Goal: Task Accomplishment & Management: Use online tool/utility

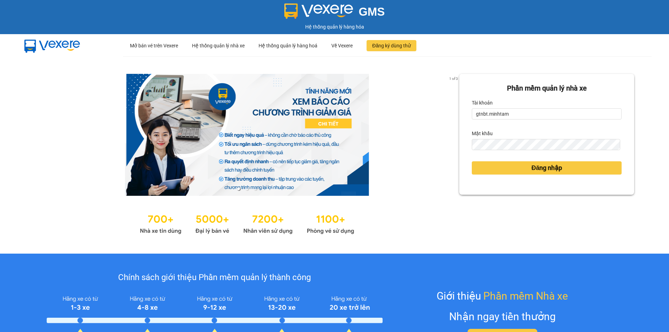
type input "hieubt.minhtam"
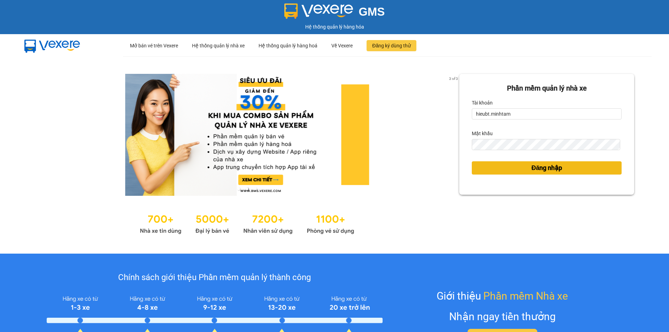
click at [491, 167] on button "Đăng nhập" at bounding box center [547, 167] width 150 height 13
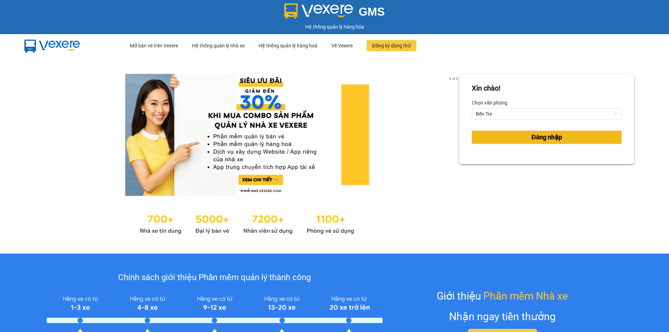
click at [494, 141] on button "Đăng nhập" at bounding box center [547, 137] width 150 height 13
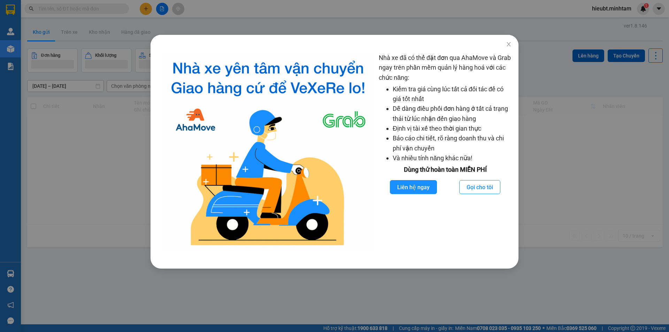
click at [342, 47] on div "Nhà xe đã có thể đặt đơn qua AhaMove và Grab ngay trên phần mềm quản lý hàng ho…" at bounding box center [335, 157] width 368 height 223
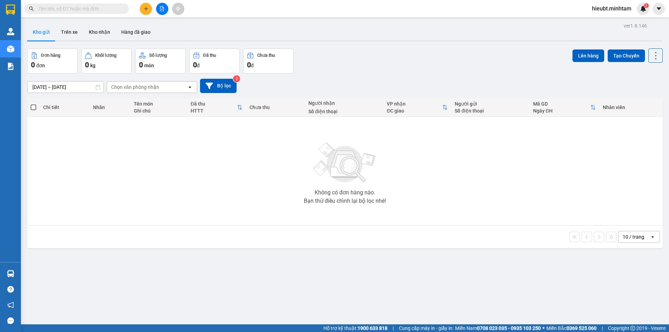
click at [167, 8] on button at bounding box center [162, 9] width 12 height 12
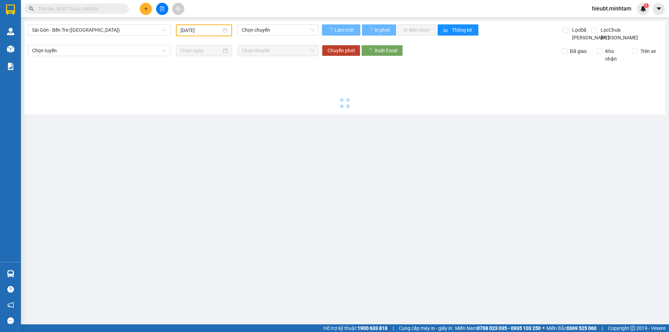
type input "[DATE]"
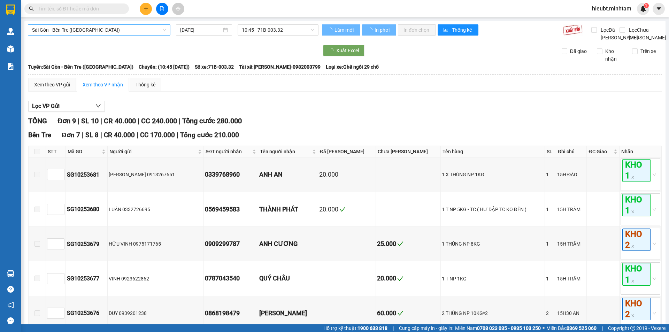
click at [148, 29] on span "Sài Gòn - Bến Tre ([GEOGRAPHIC_DATA])" at bounding box center [99, 30] width 134 height 10
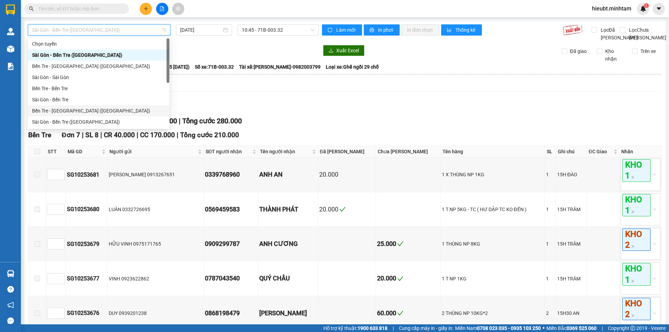
scroll to position [11, 0]
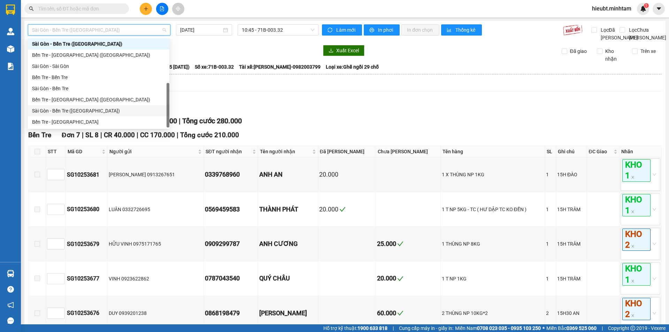
click at [78, 122] on div "Bến Tre - [GEOGRAPHIC_DATA]" at bounding box center [98, 122] width 133 height 8
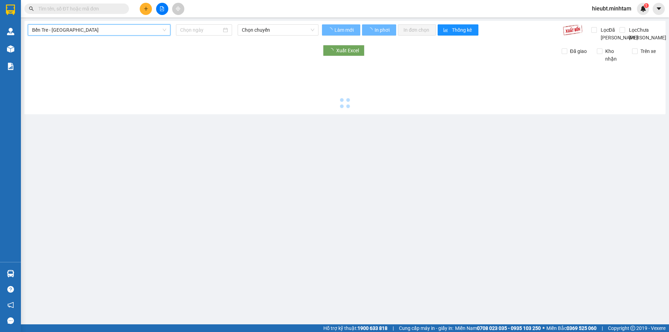
type input "[DATE]"
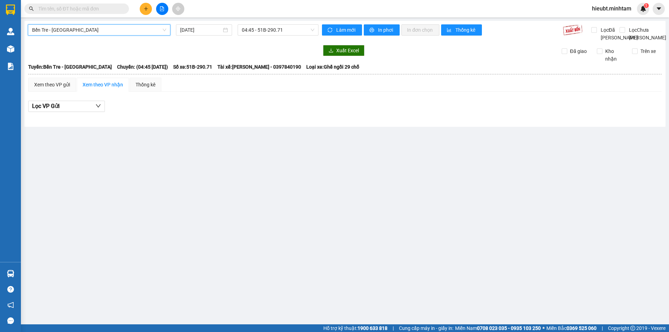
click at [87, 33] on span "Bến Tre - [GEOGRAPHIC_DATA]" at bounding box center [99, 30] width 134 height 10
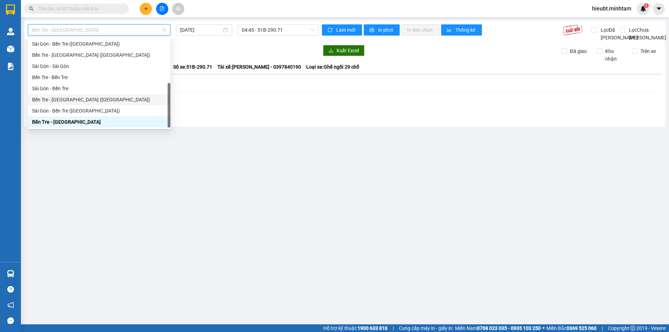
click at [92, 99] on div "Bến Tre - [GEOGRAPHIC_DATA] ([GEOGRAPHIC_DATA])" at bounding box center [99, 100] width 134 height 8
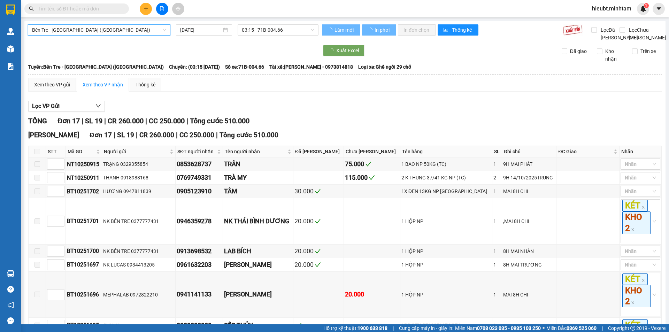
click at [200, 30] on input "[DATE]" at bounding box center [200, 30] width 41 height 8
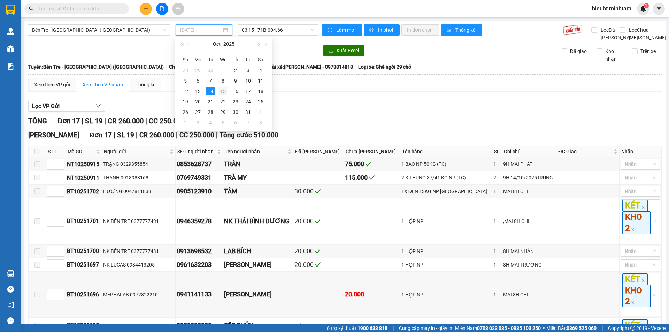
click at [220, 93] on div "15" at bounding box center [223, 91] width 8 height 8
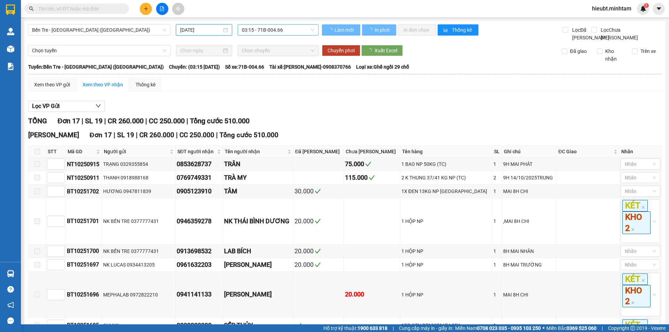
type input "[DATE]"
